Goal: Find specific page/section: Find specific page/section

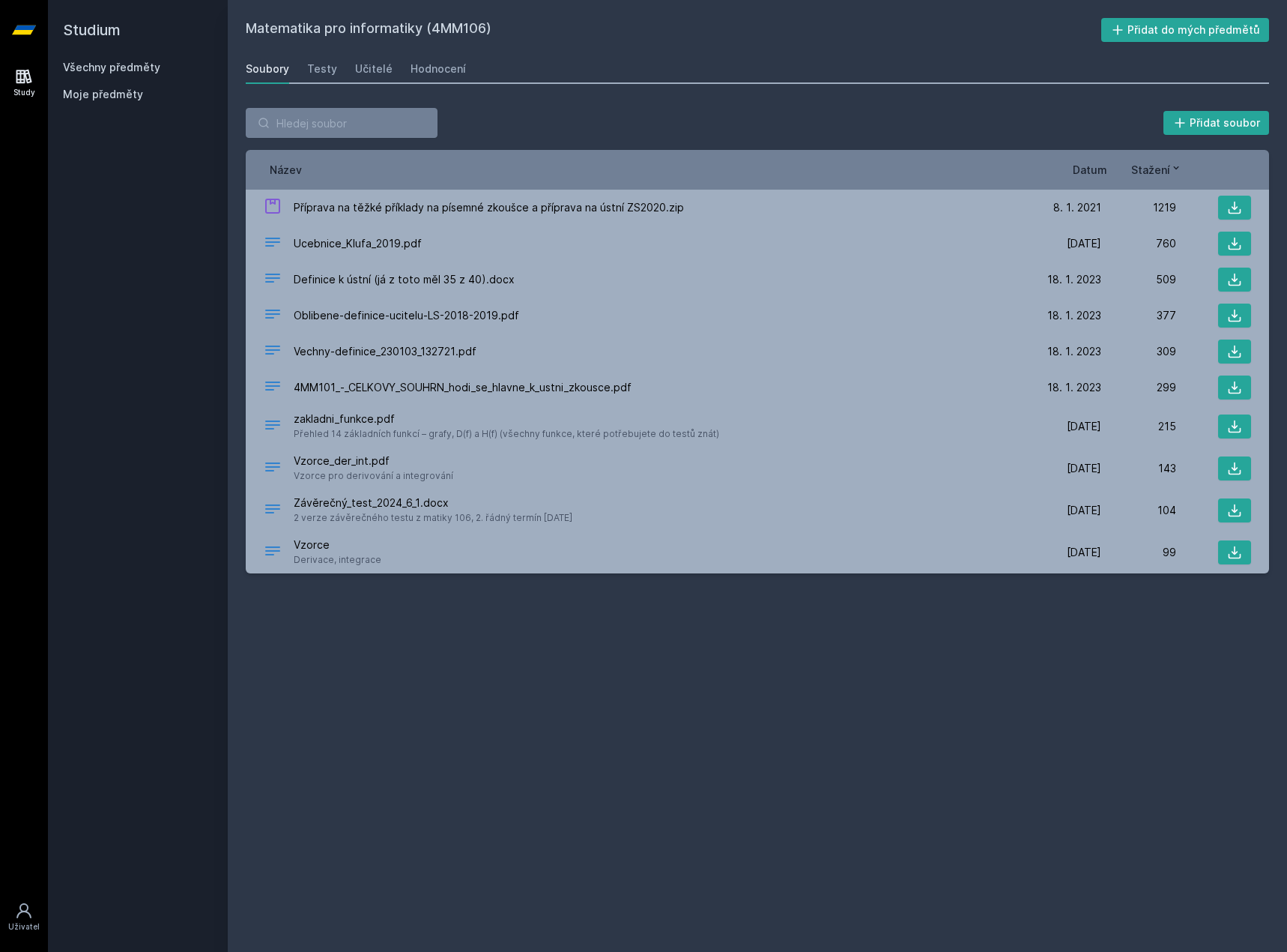
click at [87, 74] on div "Všechny předměty" at bounding box center [138, 67] width 150 height 15
click at [97, 65] on link "Všechny předměty" at bounding box center [111, 67] width 97 height 13
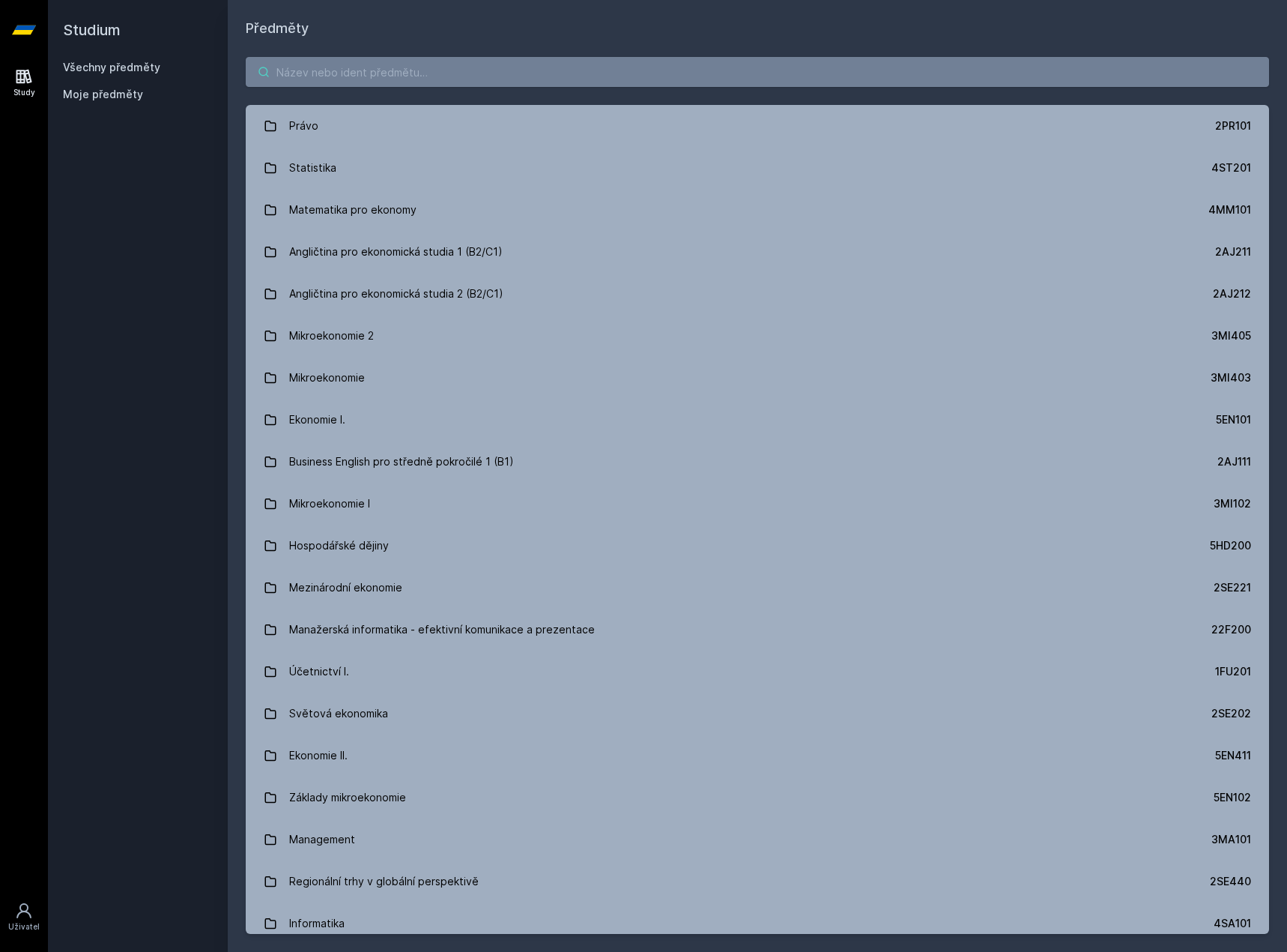
click at [423, 85] on input "search" at bounding box center [757, 72] width 1023 height 30
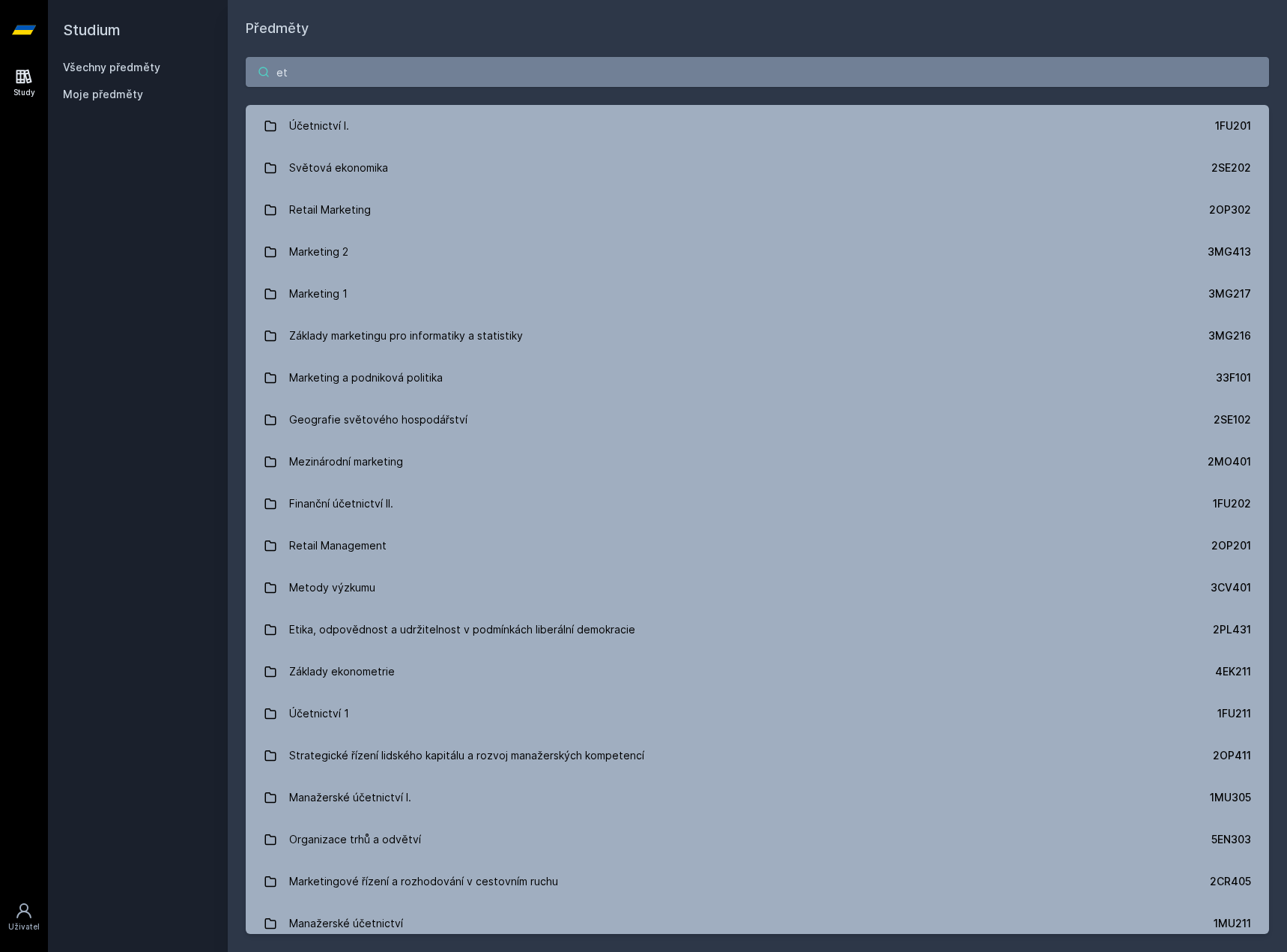
type input "e"
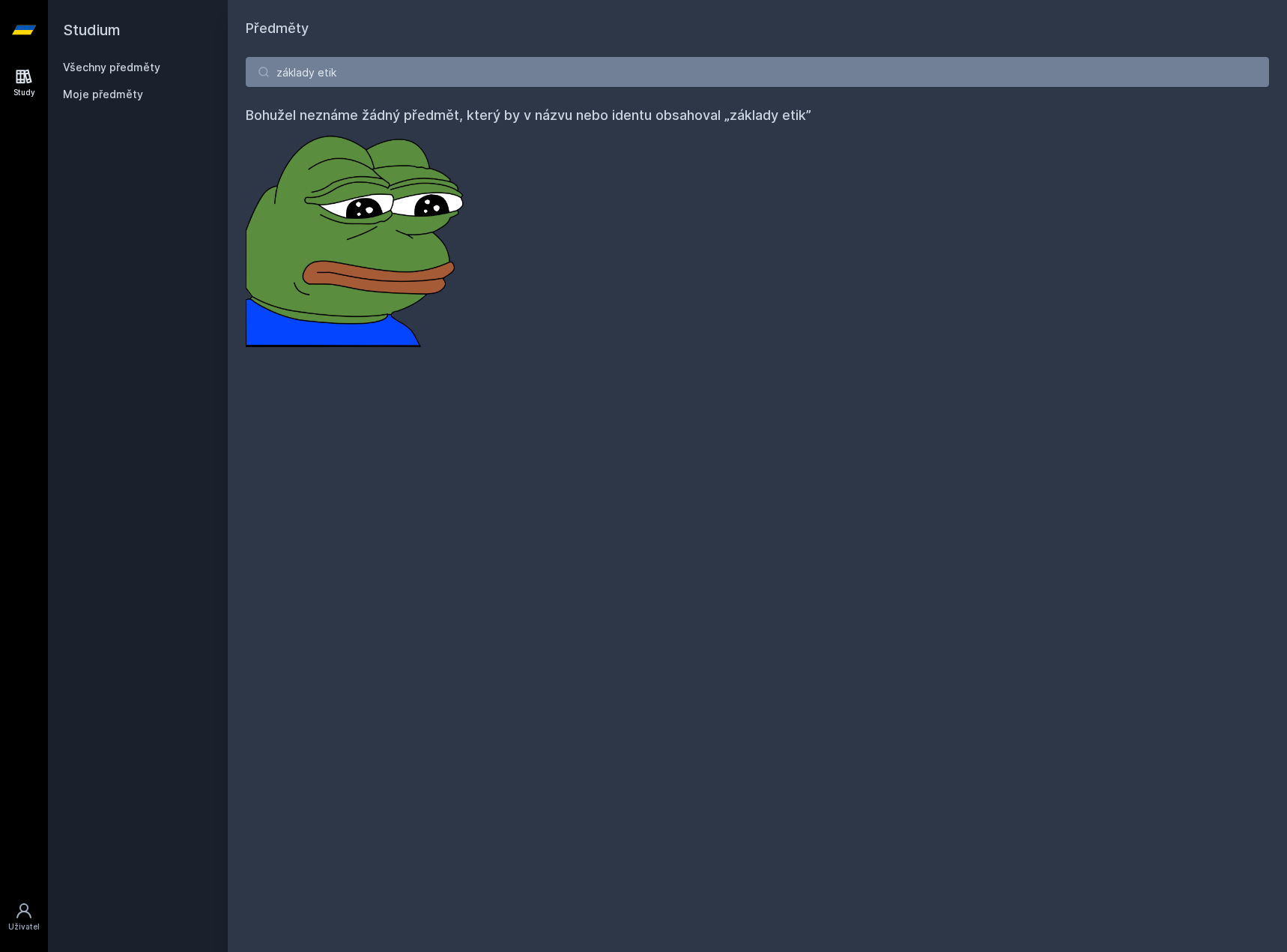
click at [775, 391] on div "Předměty základy etik Bohužel neznáme žádný předmět, který by v názvu nebo iden…" at bounding box center [757, 476] width 1023 height 915
drag, startPoint x: 234, startPoint y: 80, endPoint x: 155, endPoint y: 88, distance: 79.4
click at [155, 88] on div "Studium Všechny předměty Moje předměty Předměty základy etik Bohužel neznáme žá…" at bounding box center [668, 476] width 1240 height 952
click at [137, 67] on link "Všechny předměty" at bounding box center [111, 67] width 97 height 13
click at [118, 68] on link "Všechny předměty" at bounding box center [111, 67] width 97 height 13
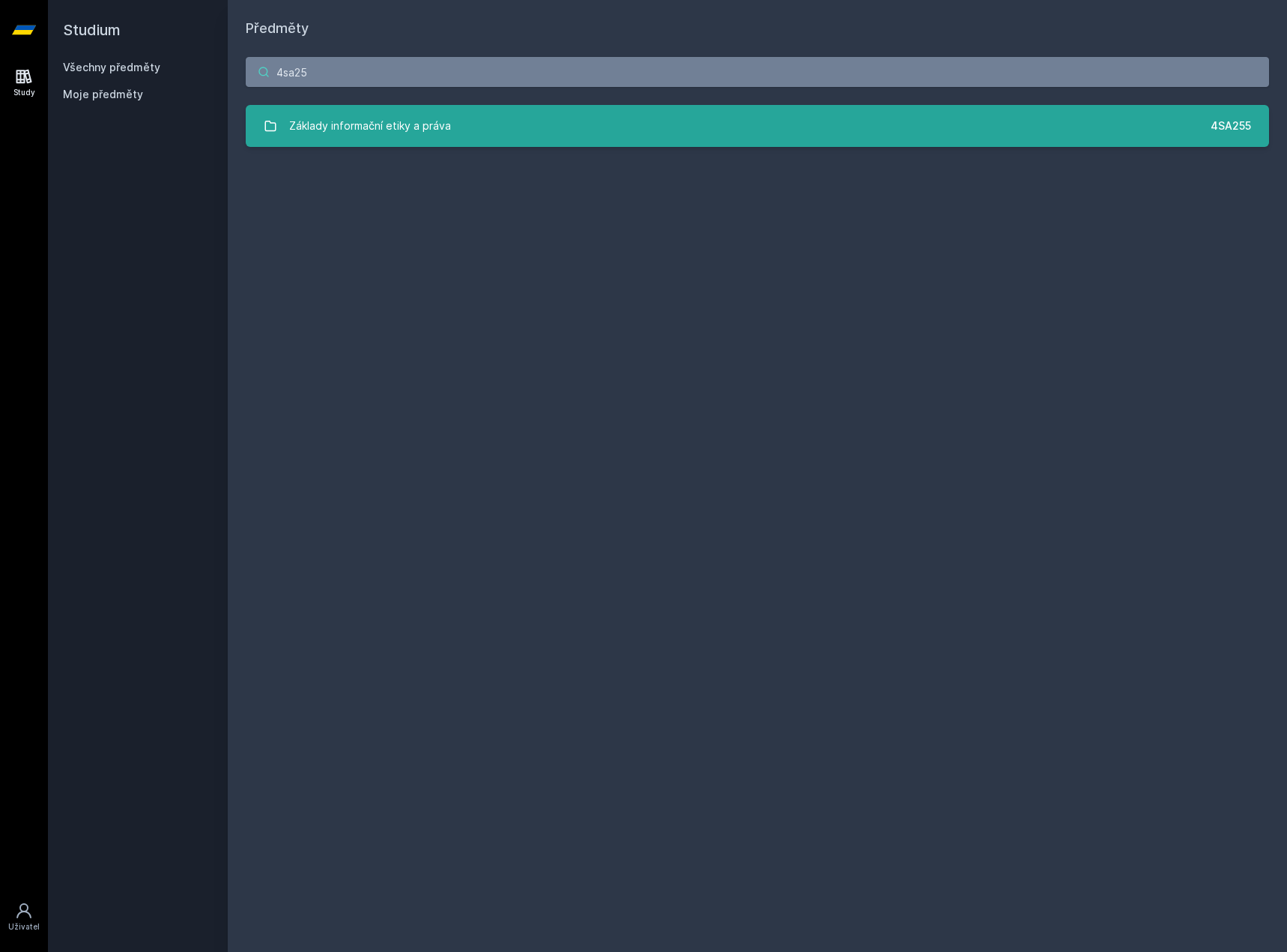
type input "4sa25"
click at [592, 124] on link "Základy informační etiky a práva 4SA255" at bounding box center [757, 125] width 1023 height 42
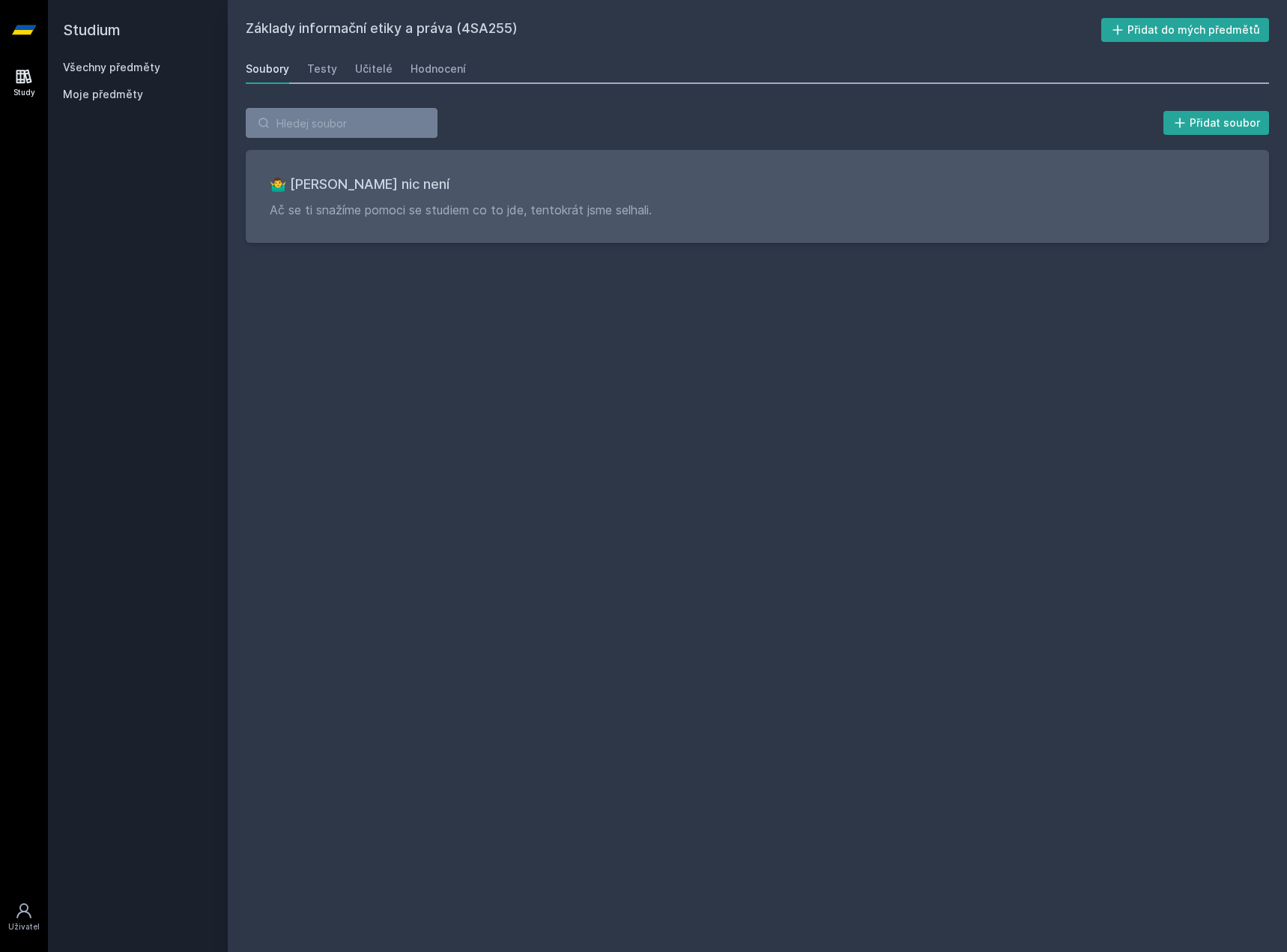
drag, startPoint x: 728, startPoint y: 358, endPoint x: 627, endPoint y: 348, distance: 101.5
click at [627, 348] on div "Základy informační etiky a práva (4SA255) Přidat do mých předmětů [GEOGRAPHIC_D…" at bounding box center [757, 476] width 1023 height 915
